Goal: Task Accomplishment & Management: Manage account settings

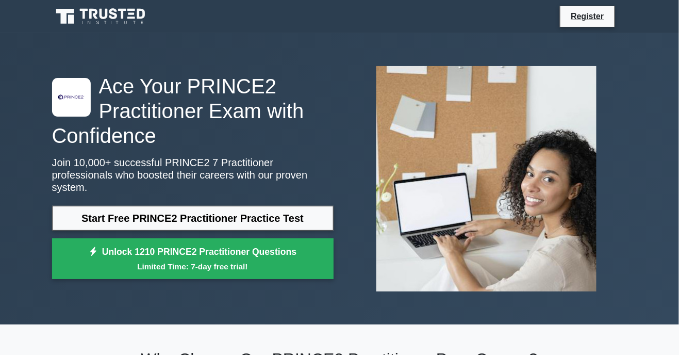
click at [2, 265] on div ".st0{fill-rule:evenodd;clip-rule:evenodd;fill:#000041;} .st1{fill-rule:evenodd;…" at bounding box center [339, 178] width 679 height 291
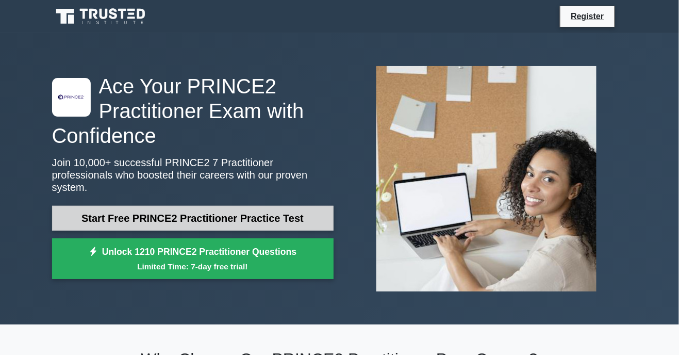
click at [105, 216] on link "Start Free PRINCE2 Practitioner Practice Test" at bounding box center [193, 218] width 282 height 25
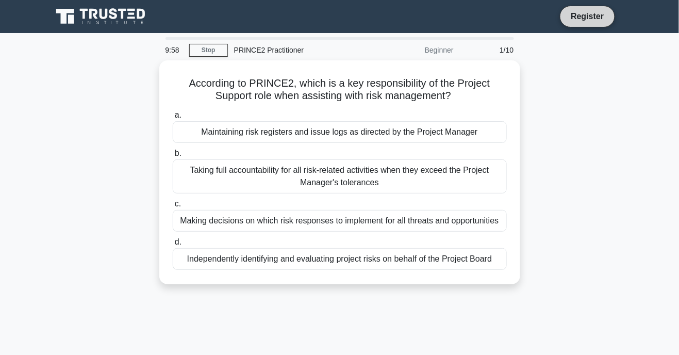
click at [586, 18] on link "Register" at bounding box center [587, 16] width 45 height 13
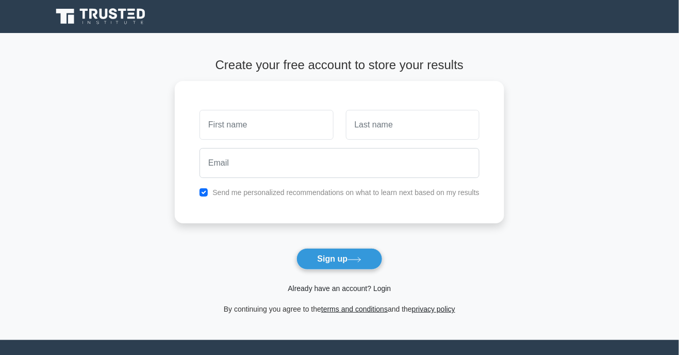
click at [318, 292] on link "Already have an account? Login" at bounding box center [339, 288] width 103 height 8
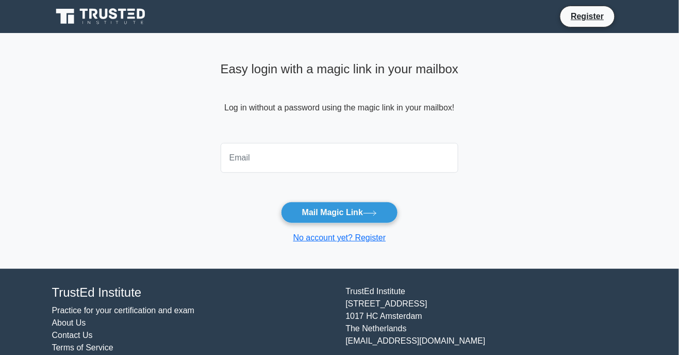
click at [236, 162] on input "email" at bounding box center [340, 158] width 238 height 30
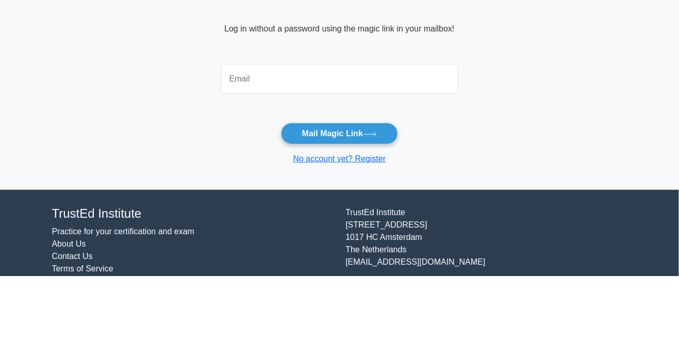
type input "[EMAIL_ADDRESS][DOMAIN_NAME]"
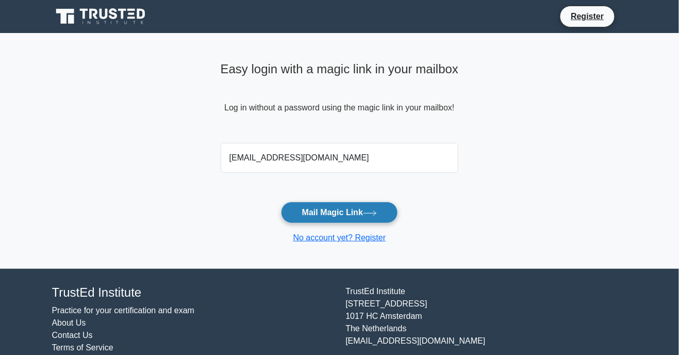
click at [308, 219] on button "Mail Magic Link" at bounding box center [339, 213] width 117 height 22
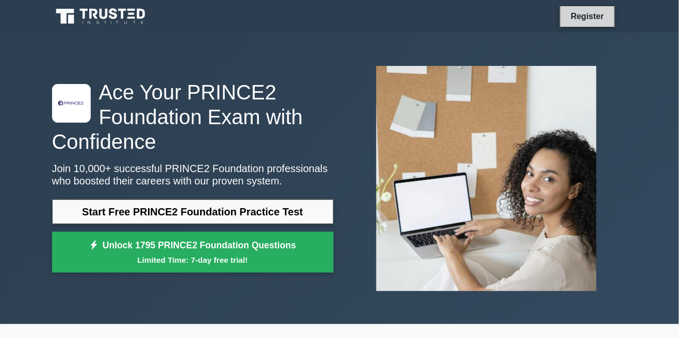
click at [584, 17] on link "Register" at bounding box center [587, 16] width 45 height 13
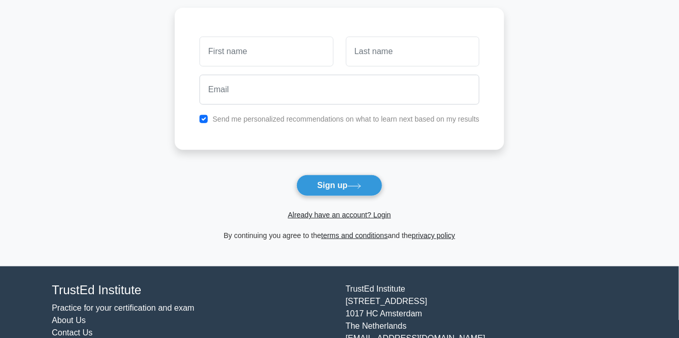
scroll to position [74, 0]
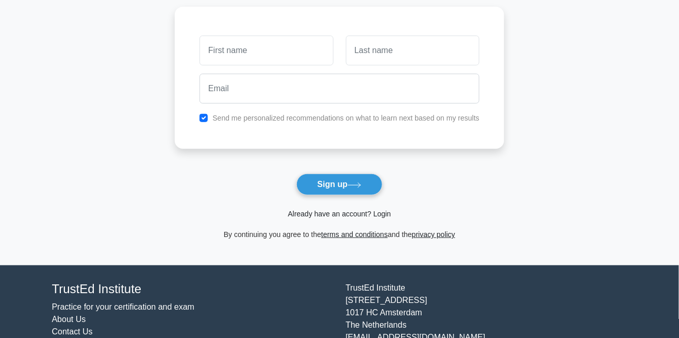
click at [304, 216] on link "Already have an account? Login" at bounding box center [339, 214] width 103 height 8
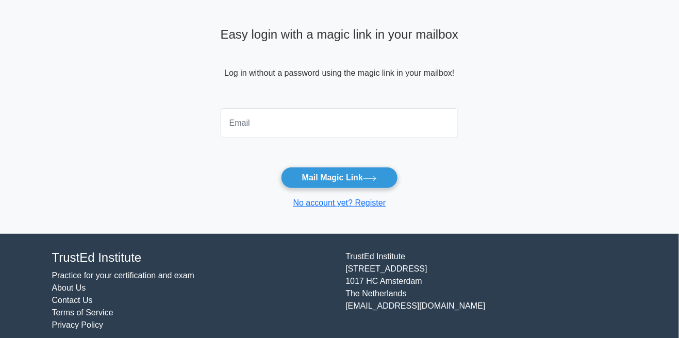
scroll to position [50, 0]
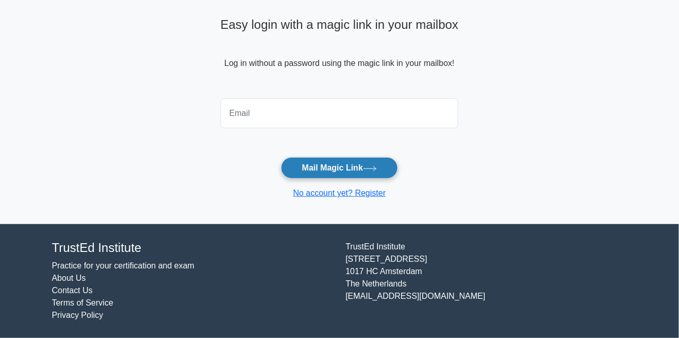
click at [371, 169] on button "Mail Magic Link" at bounding box center [339, 168] width 117 height 22
